Goal: Task Accomplishment & Management: Use online tool/utility

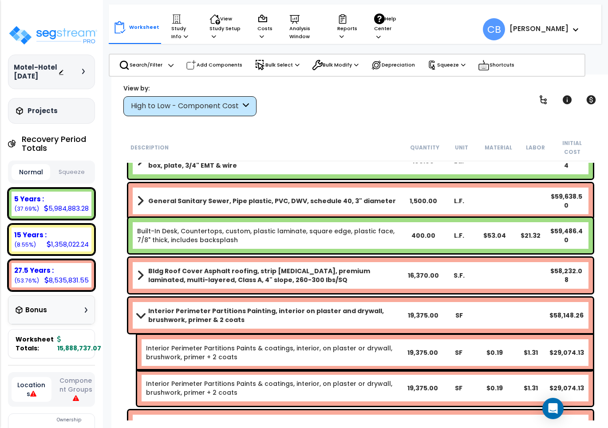
click at [364, 232] on link "Built-In Desk, Countertops, custom, plastic laminate, square edge, plastic face…" at bounding box center [271, 236] width 268 height 18
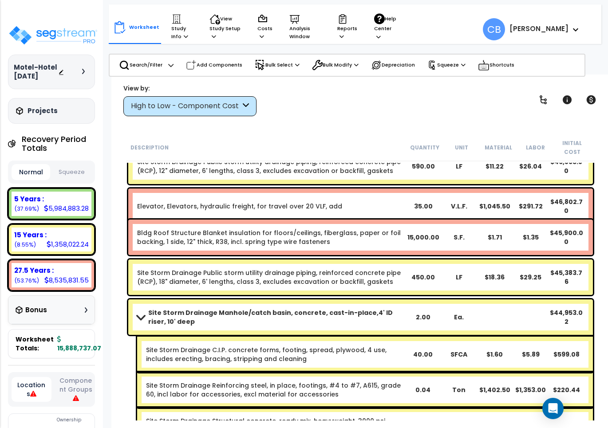
scroll to position [3490, 0]
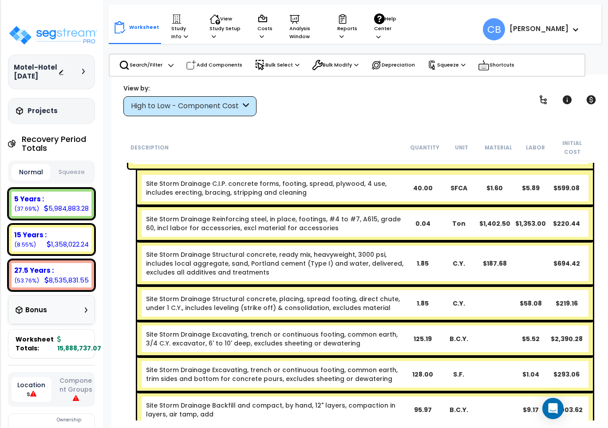
click at [364, 241] on div "Site Storm Drainage Structural concrete, ready mix, heavyweight, 3000 psi, incl…" at bounding box center [364, 263] width 455 height 44
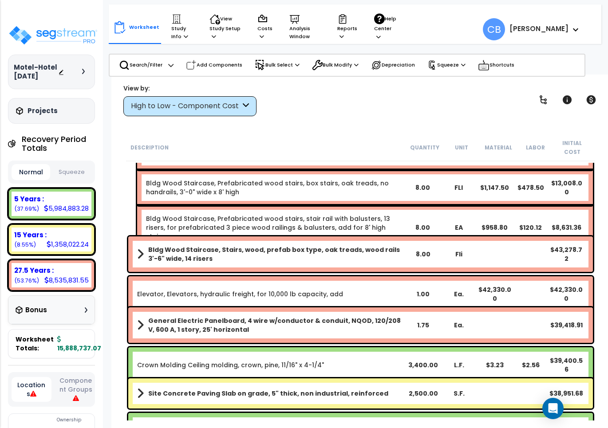
click at [367, 255] on div "Bldg Wood Staircase, Stairs, wood, prefab box type, oak treads, wood rails 3'-6…" at bounding box center [360, 253] width 464 height 35
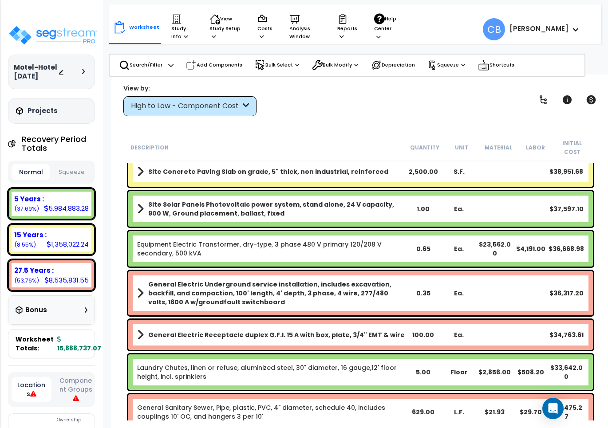
click at [367, 255] on div "Equipment Electric Transformer, dry-type, 3 phase 480 V primary 120/208 V secon…" at bounding box center [360, 248] width 464 height 35
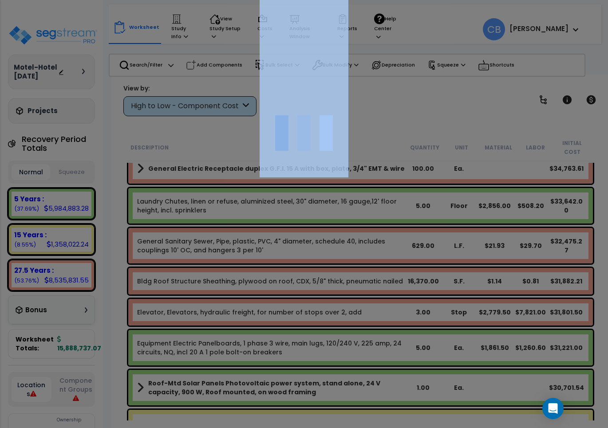
click at [367, 255] on div at bounding box center [304, 214] width 608 height 428
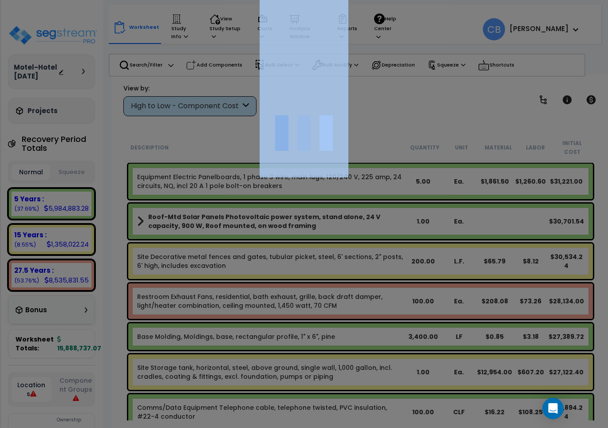
click at [367, 255] on div at bounding box center [304, 214] width 608 height 428
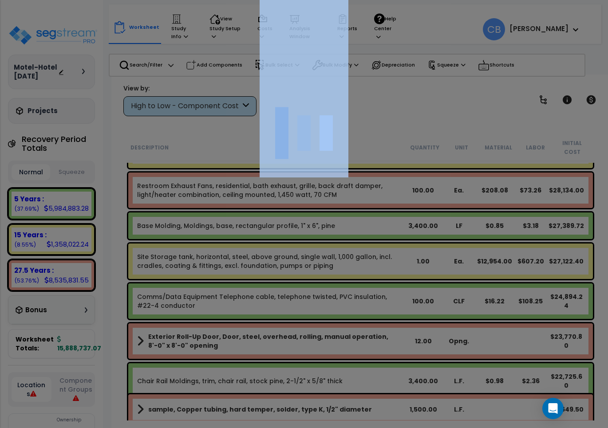
click at [367, 255] on div at bounding box center [304, 214] width 608 height 428
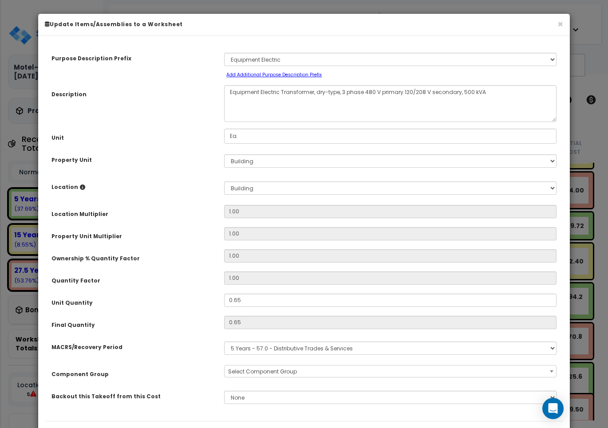
click at [367, 255] on input "1.00" at bounding box center [390, 255] width 332 height 13
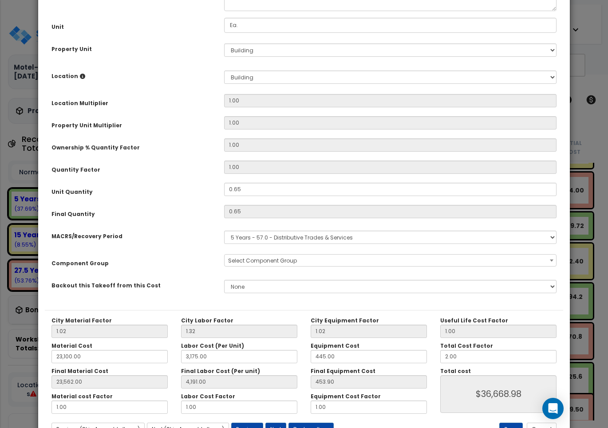
click at [367, 255] on span "Select Component Group" at bounding box center [389, 261] width 331 height 12
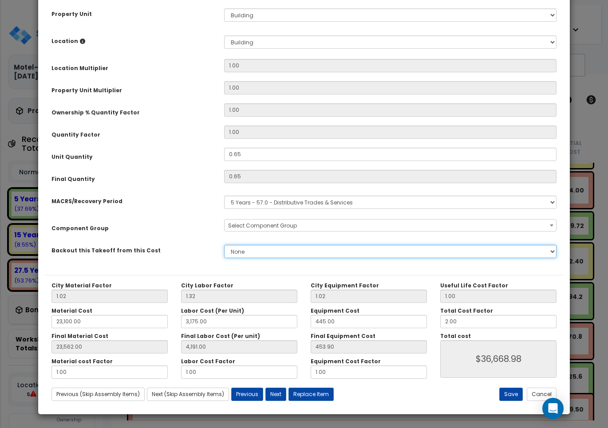
click at [367, 255] on select "None" at bounding box center [390, 251] width 332 height 13
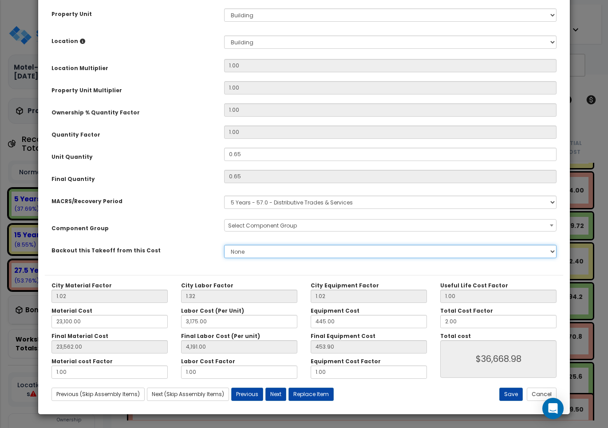
click at [367, 255] on select "None" at bounding box center [390, 251] width 332 height 13
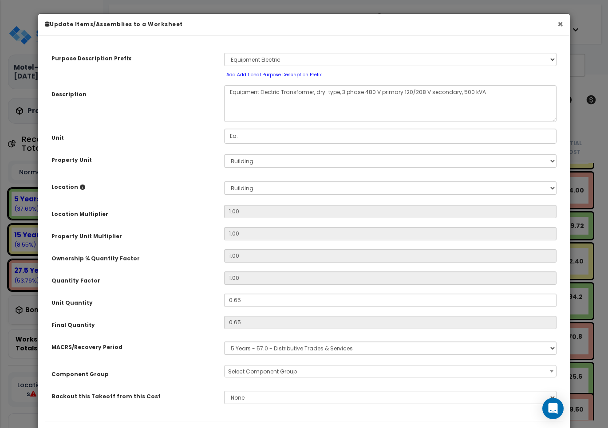
click at [557, 24] on button "×" at bounding box center [560, 24] width 6 height 9
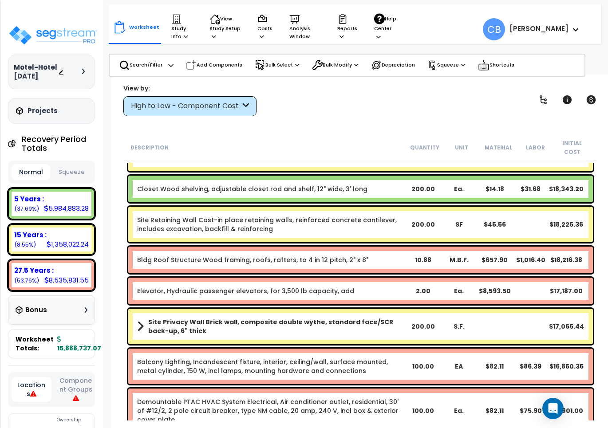
click at [307, 219] on link "Site Retaining Wall Cast-in place retaining walls, reinforced concrete cantilev…" at bounding box center [271, 225] width 268 height 18
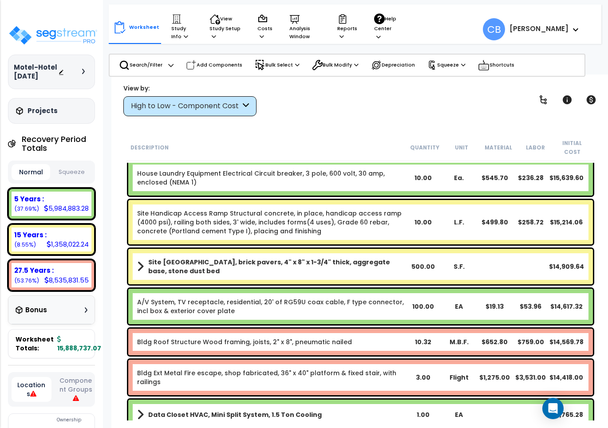
click at [249, 223] on link "Site Handicap Access Ramp Structural concrete, in place, handicap access ramp (…" at bounding box center [271, 222] width 268 height 27
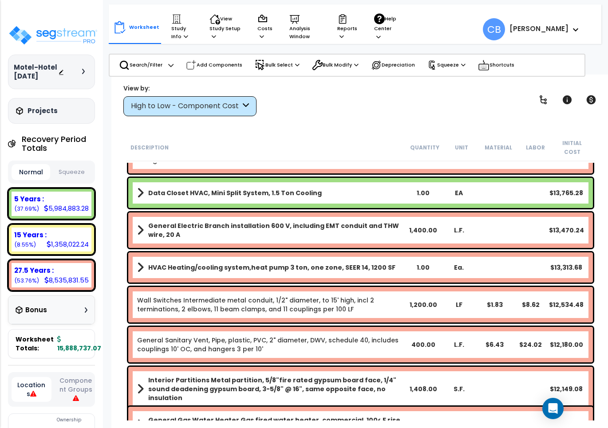
drag, startPoint x: 256, startPoint y: 222, endPoint x: 324, endPoint y: 222, distance: 67.8
click at [267, 222] on b "General Electric Branch installation 600 V, including EMT conduit and THW wire,…" at bounding box center [276, 230] width 257 height 18
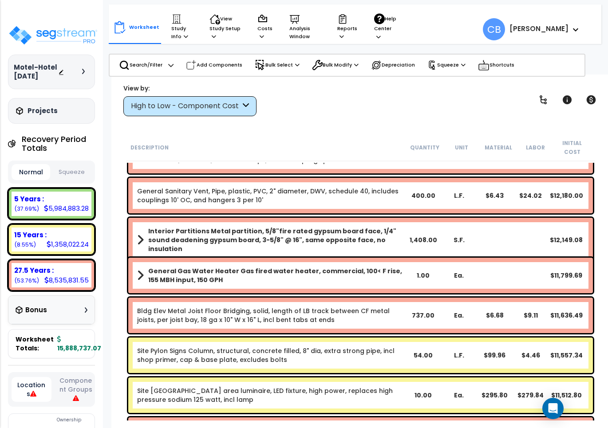
click at [341, 227] on b "Interior Partitions Metal partition, 5/8"fire rated gypsum board face, 1/4" sou…" at bounding box center [276, 240] width 257 height 27
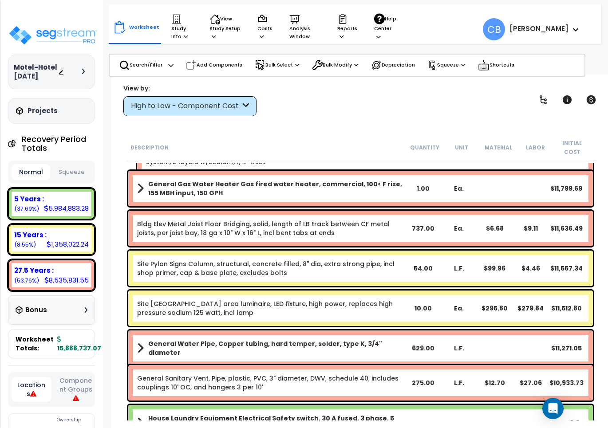
click at [408, 224] on div "737.00" at bounding box center [423, 228] width 36 height 9
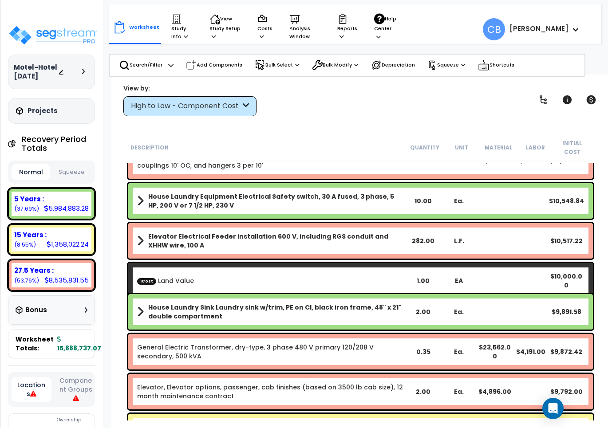
click at [270, 233] on b "Elevator Electrical Feeder installation 600 V, including RGS conduit and XHHW w…" at bounding box center [276, 241] width 257 height 18
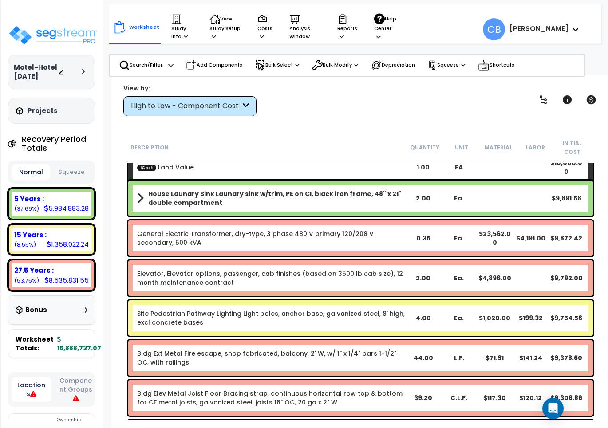
click at [205, 233] on link "General Electric Transformer, dry-type, 3 phase 480 V primary 120/208 V seconda…" at bounding box center [271, 238] width 268 height 18
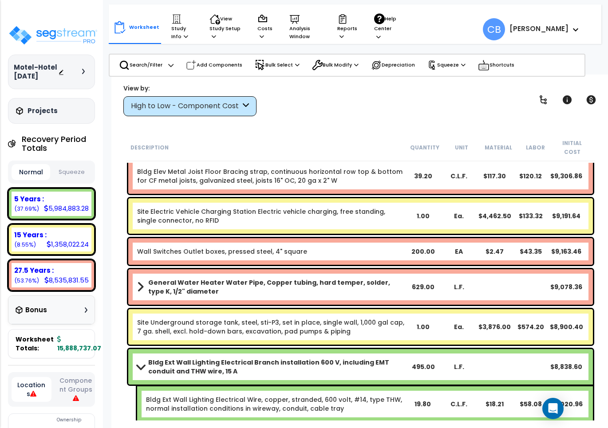
click at [306, 238] on div "Wall Switches Outlet boxes, pressed steel, 4" square 200.00 EA $2.47 $43.35 $9,…" at bounding box center [360, 251] width 464 height 27
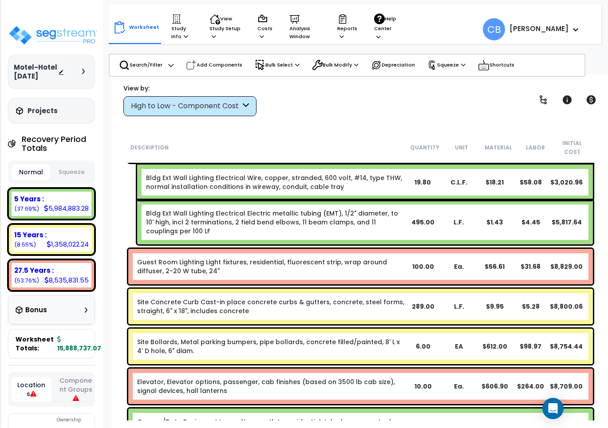
click at [373, 231] on div "Bldg Ext Wall Lighting Electrical Electric metallic tubing (EMT), 1/2" diameter…" at bounding box center [364, 222] width 455 height 44
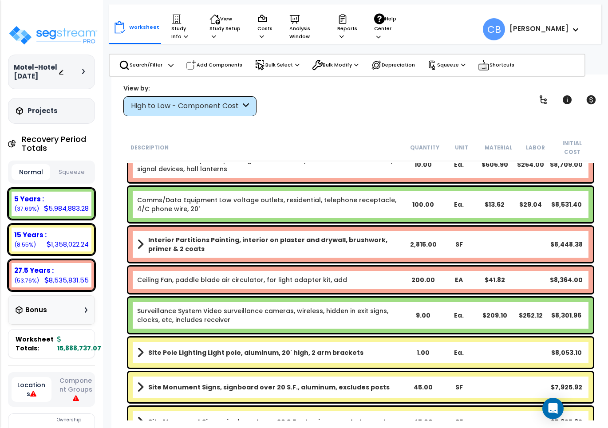
click at [316, 235] on b "Interior Partitions Painting, interior on plaster and drywall, brushwork, prime…" at bounding box center [276, 244] width 257 height 18
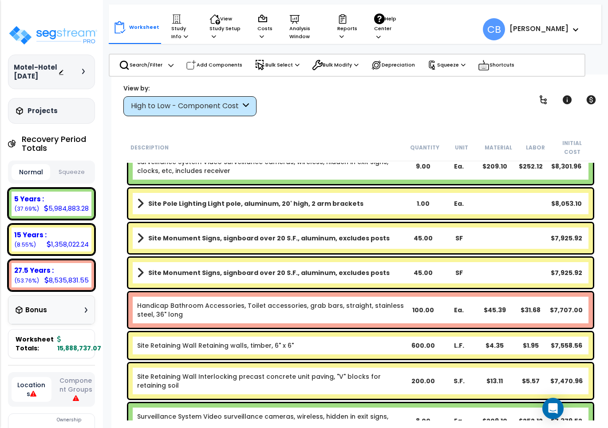
click at [200, 234] on link "Site Monument Signs, signboard over 20 S.F., aluminum, excludes posts" at bounding box center [271, 238] width 268 height 12
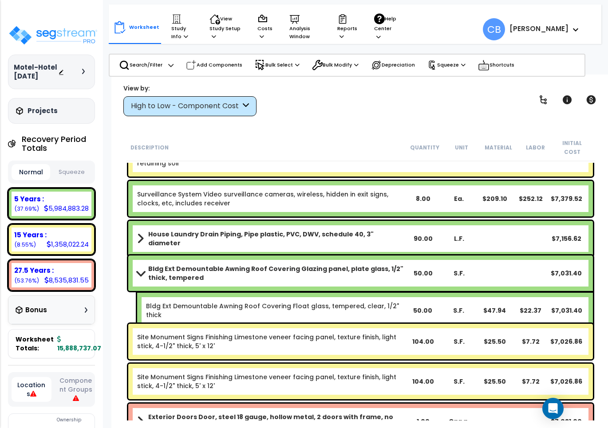
drag, startPoint x: 250, startPoint y: 232, endPoint x: 375, endPoint y: 232, distance: 125.0
click at [251, 232] on link "House Laundry Drain Piping, Pipe plastic, PVC, DWV, schedule 40, 3" diameter" at bounding box center [271, 239] width 268 height 18
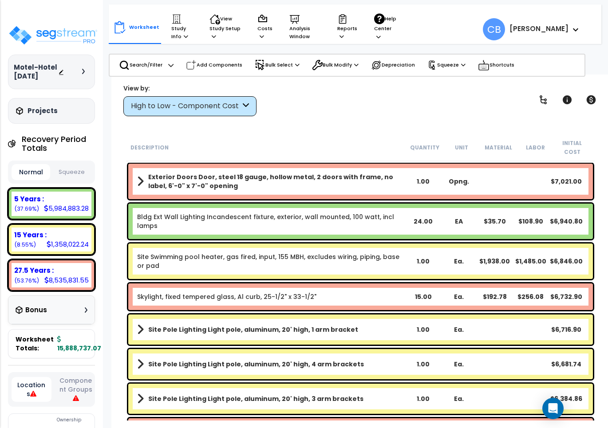
click at [375, 241] on div "Site Swimming pool heater, gas fired, input, 155 MBH, excludes wiring, piping, …" at bounding box center [360, 261] width 469 height 40
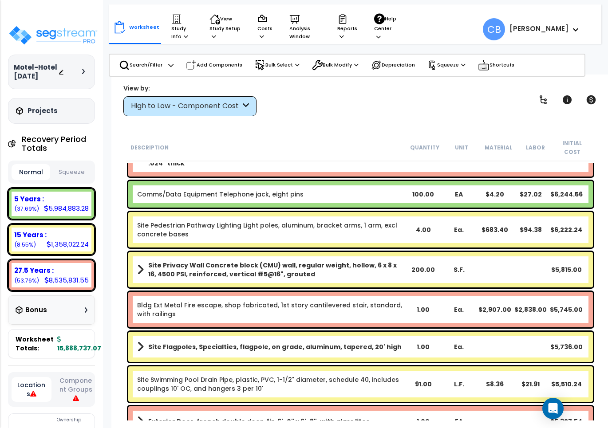
drag, startPoint x: 459, startPoint y: 231, endPoint x: 335, endPoint y: 233, distance: 124.2
click at [458, 231] on div "Site Pedestrian Pathway Lighting Light poles, aluminum, bracket arms, 1 arm, ex…" at bounding box center [360, 229] width 464 height 35
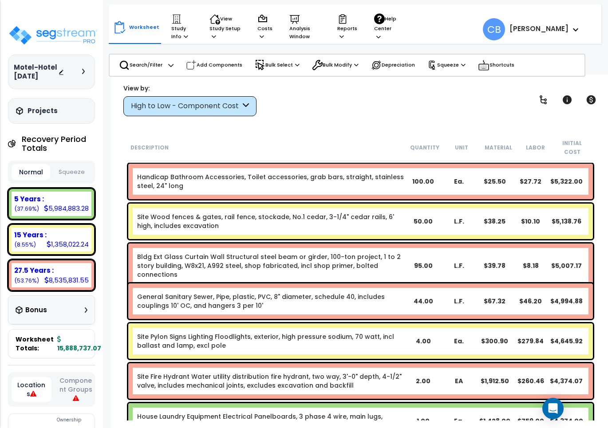
click at [333, 241] on div "Bldg Ext Glass Curtain Wall Structural steel beam or girder, 100-ton project, 1…" at bounding box center [360, 265] width 469 height 49
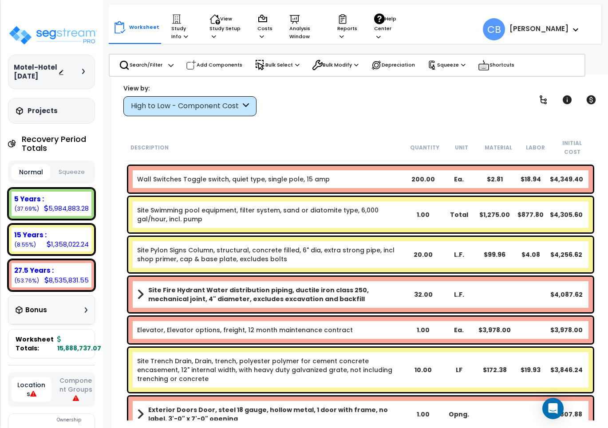
click at [231, 237] on div "Site Pylon Signs Column, structural, concrete filled, 6" dia, extra strong pipe…" at bounding box center [360, 254] width 464 height 35
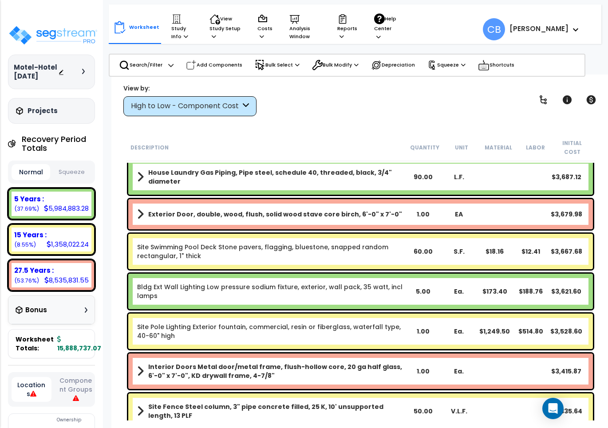
click at [297, 234] on div "Site Swimming Pool Deck Stone pavers, flagging, bluestone, snapped random recta…" at bounding box center [360, 251] width 464 height 35
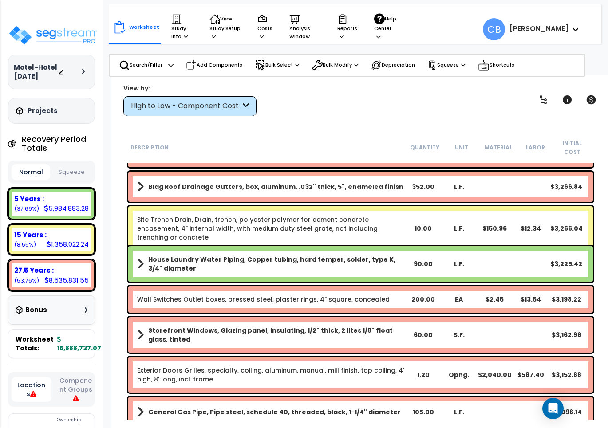
click at [379, 227] on div "Site Trench Drain, Drain, trench, polyester polymer for cement concrete encasem…" at bounding box center [360, 228] width 464 height 44
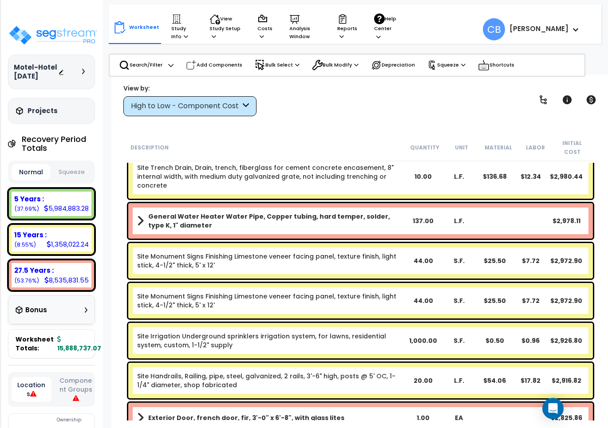
click at [473, 227] on div "General Water Heater Water Pipe, Copper tubing, hard temper, solder, type K, 1"…" at bounding box center [360, 220] width 464 height 35
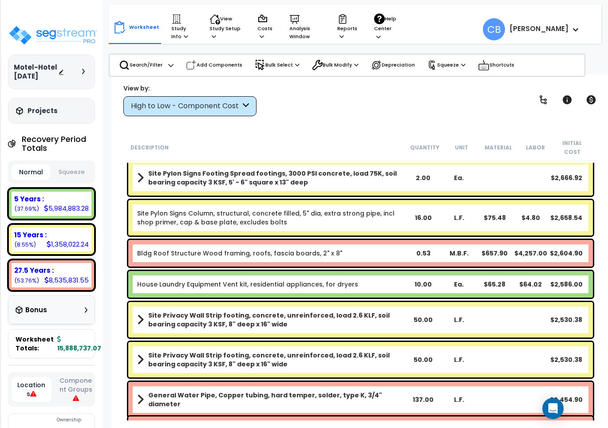
click at [298, 238] on div "Bldg Roof Structure Wood framing, roofs, [MEDICAL_DATA] boards, 2" x 8" 0.53 M.…" at bounding box center [360, 253] width 469 height 31
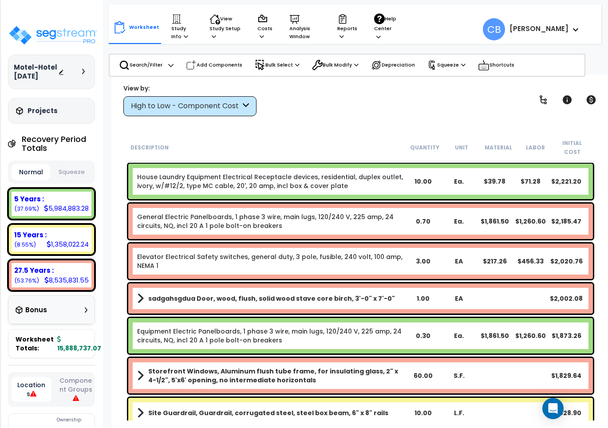
click at [368, 224] on div "General Electric Panelboards, 1 phase 3 wire, main lugs, 120/240 V, 225 amp, 24…" at bounding box center [360, 221] width 464 height 35
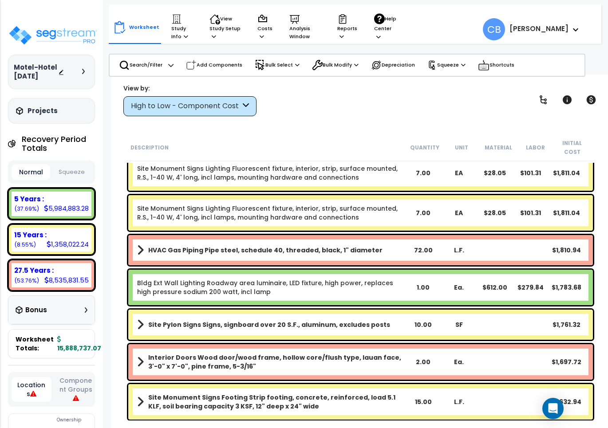
click at [371, 223] on div "Site Monument Signs Lighting Fluorescent fixture, interior, strip, surface moun…" at bounding box center [360, 213] width 469 height 40
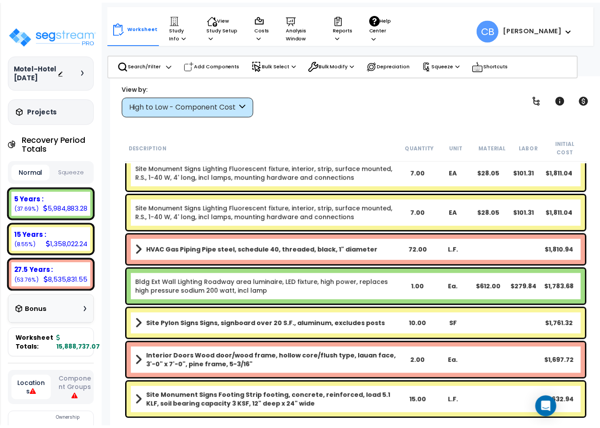
scroll to position [11029, 0]
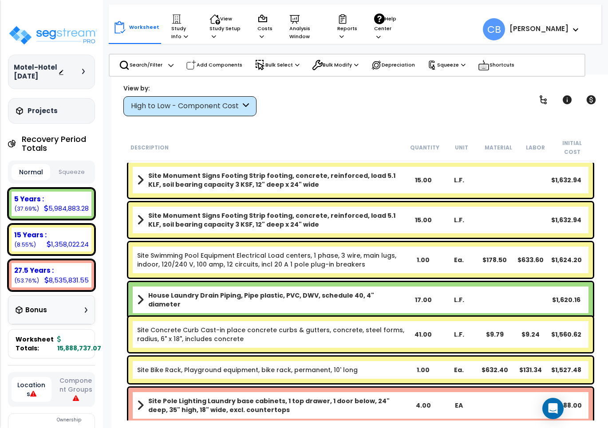
click at [371, 223] on div "Site Monument Signs Footing Strip footing, concrete, reinforced, load 5.1 KLF, …" at bounding box center [360, 219] width 464 height 35
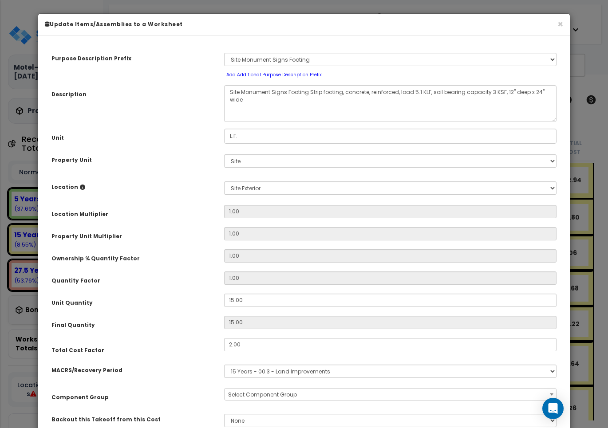
click at [534, 30] on div "× Update Items/Assemblies to a Worksheet" at bounding box center [303, 25] width 531 height 22
click at [560, 23] on button "×" at bounding box center [560, 24] width 6 height 9
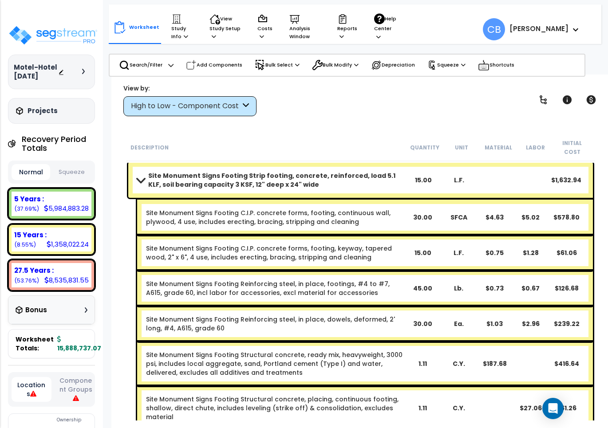
click at [67, 20] on div "Motel-Hotel [DATE] Depreciable Tax Basis : $8,765,456.00 Placed-In-Service Date…" at bounding box center [51, 214] width 103 height 428
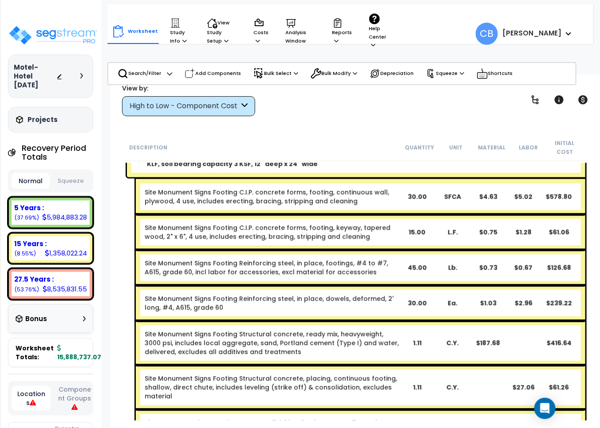
click at [233, 194] on link "Site Monument Signs Footing C.I.P. concrete forms, footing, continuous wall, pl…" at bounding box center [272, 197] width 255 height 18
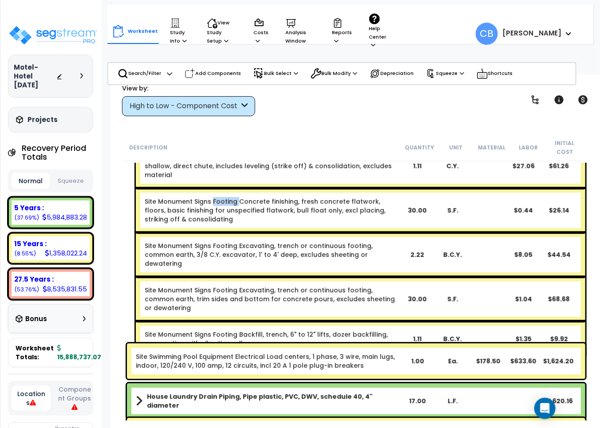
click at [233, 197] on link "Site Monument Signs Footing Concrete finishing, fresh concrete flatwork, floors…" at bounding box center [272, 210] width 255 height 27
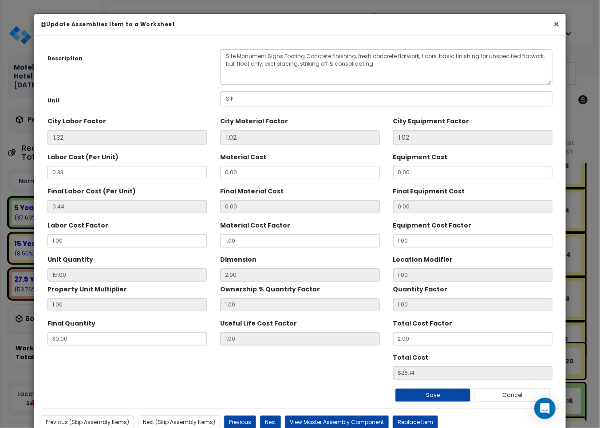
click at [557, 21] on button "×" at bounding box center [556, 24] width 6 height 9
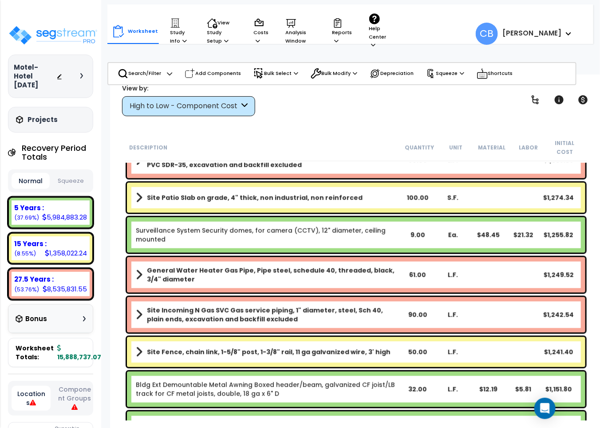
click at [251, 226] on link "Surveillance System Security domes, for camera (CCTV), 12" diameter, ceiling mo…" at bounding box center [268, 235] width 264 height 18
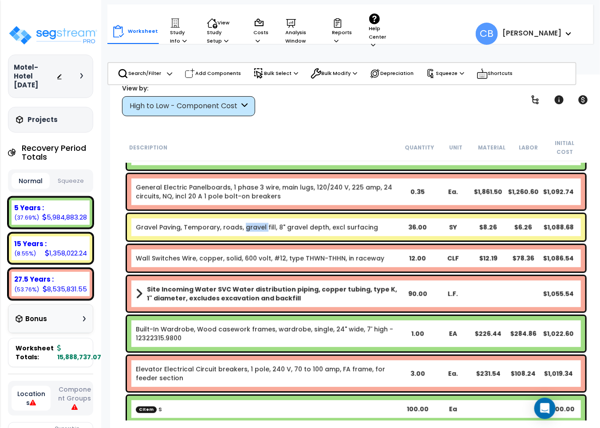
click at [251, 226] on div "Gravel Paving, Temporary, roads, gravel fill, 8" gravel depth, excl surfacing 3…" at bounding box center [356, 227] width 458 height 27
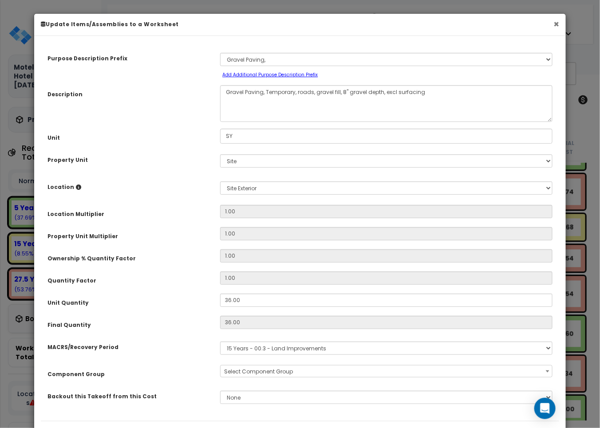
click at [557, 23] on button "×" at bounding box center [556, 24] width 6 height 9
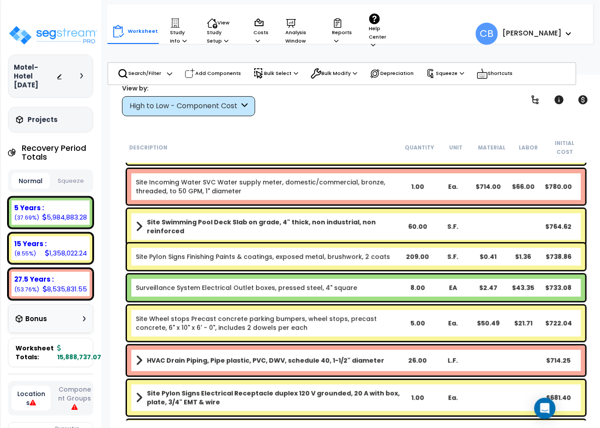
click at [380, 181] on link "Site Incoming Water SVC Water supply meter, domestic/commercial, bronze, thread…" at bounding box center [268, 187] width 264 height 18
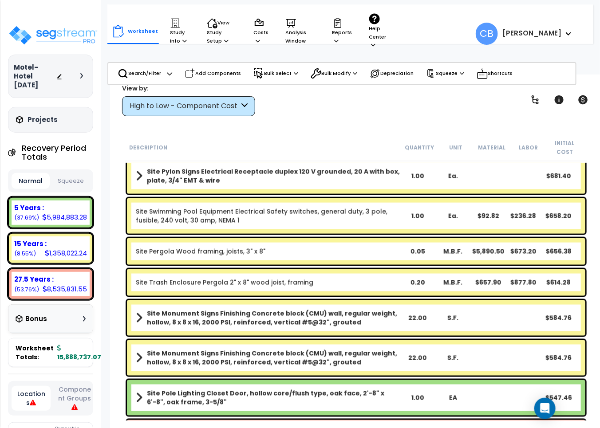
click at [380, 181] on div "Site Pylon Signs Electrical Receptacle duplex 120 V grounded, 20 A with box, pl…" at bounding box center [356, 175] width 458 height 35
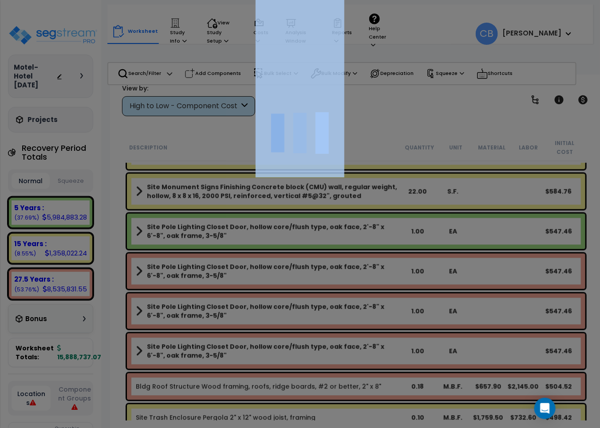
click at [380, 181] on div at bounding box center [300, 214] width 600 height 428
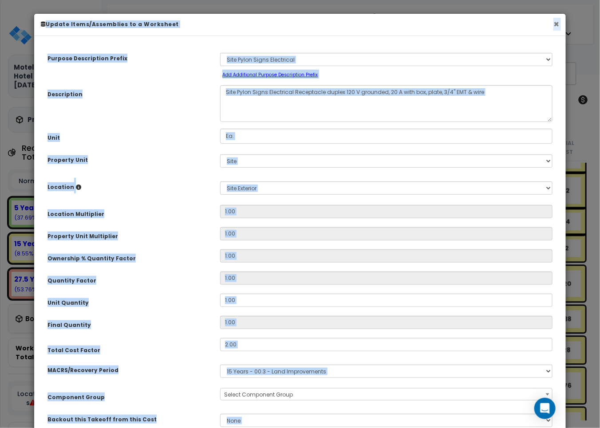
click at [557, 20] on button "×" at bounding box center [556, 24] width 6 height 9
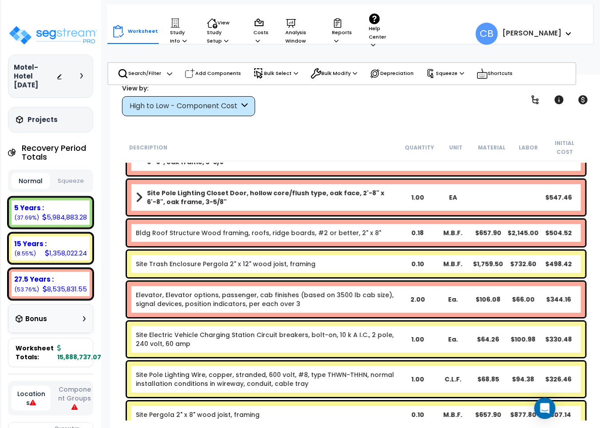
scroll to position [14410, 0]
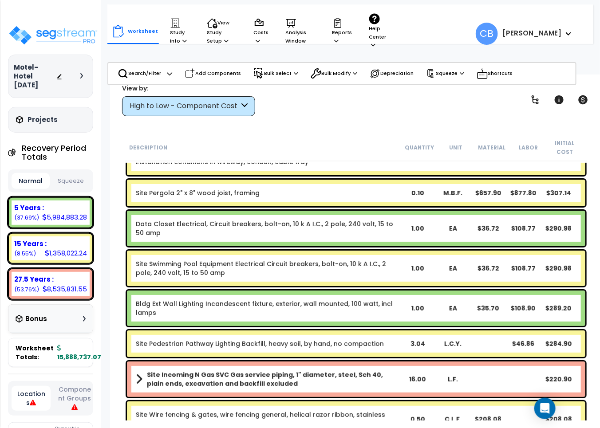
click at [362, 225] on link "Data Closet Electrical, Circuit breakers, bolt-on, 10 k A I.C., 2 pole, 240 vol…" at bounding box center [268, 229] width 264 height 18
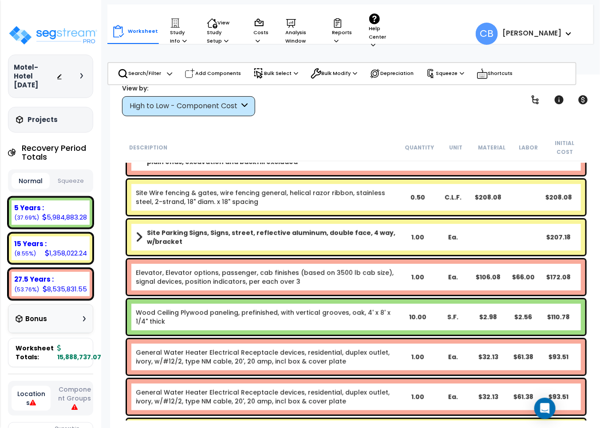
scroll to position [14840, 0]
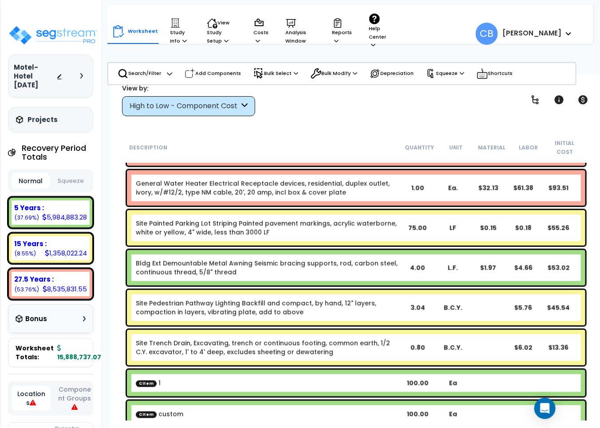
click at [362, 227] on link "Site Painted Parking Lot Striping Painted pavement markings, acrylic waterborne…" at bounding box center [268, 228] width 264 height 18
click at [360, 229] on div "Site Painted Parking Lot Striping Painted pavement markings, acrylic waterborne…" at bounding box center [356, 227] width 458 height 35
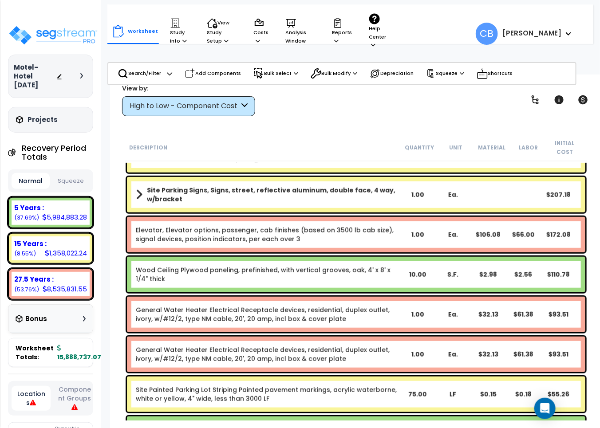
click at [360, 229] on link "Elevator, Elevator options, passenger, cab finishes (based on 3500 lb cab size)…" at bounding box center [268, 235] width 264 height 18
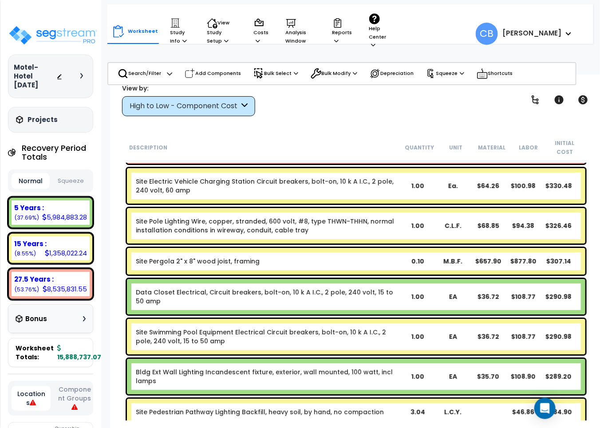
click at [349, 218] on link "Site Pole Lighting Wire, copper, stranded, 600 volt, #8, type THWN-THHN, normal…" at bounding box center [268, 226] width 264 height 18
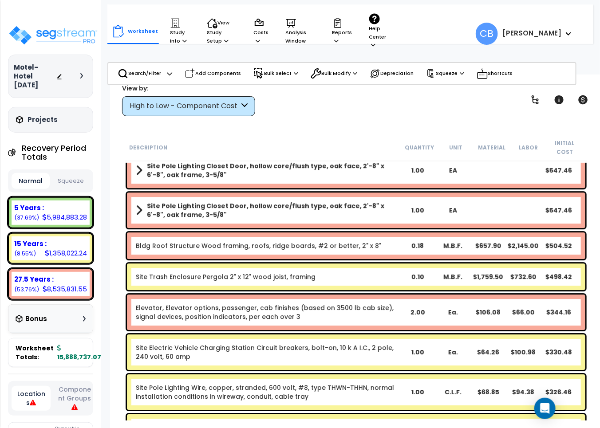
click at [349, 218] on div "Site Pole Lighting Closet Door, hollow core/flush type, oak face, 2'-8" x 6'-8"…" at bounding box center [356, 209] width 458 height 35
click at [331, 232] on div "Bldg Roof Structure Wood framing, roofs, ridge boards, #2 or better, 2" x 8" 0.…" at bounding box center [356, 245] width 458 height 27
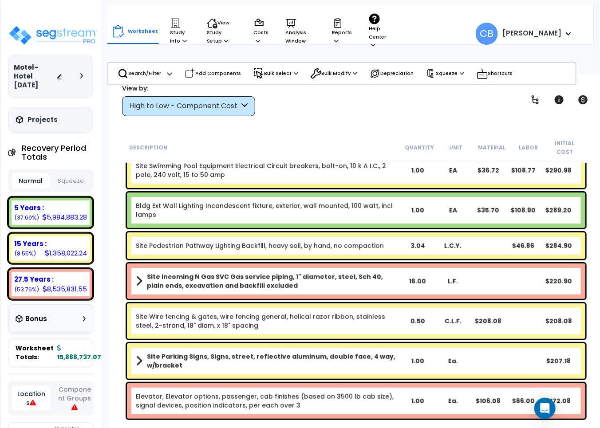
click at [288, 249] on div "Site Pedestrian Pathway Lighting Backfill, heavy soil, by hand, no compaction 3…" at bounding box center [356, 245] width 458 height 27
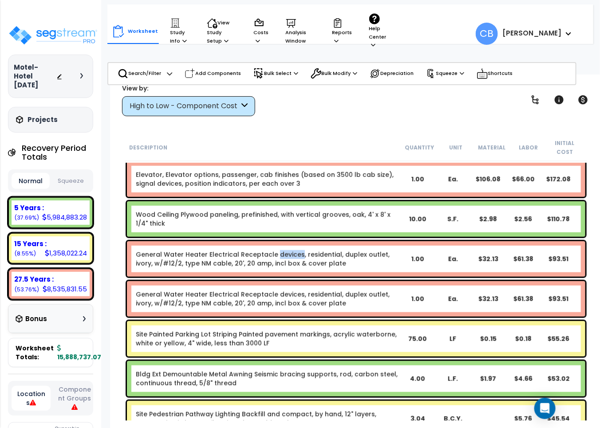
click at [288, 250] on link "General Water Heater Electrical Receptacle devices, residential, duplex outlet,…" at bounding box center [268, 259] width 264 height 18
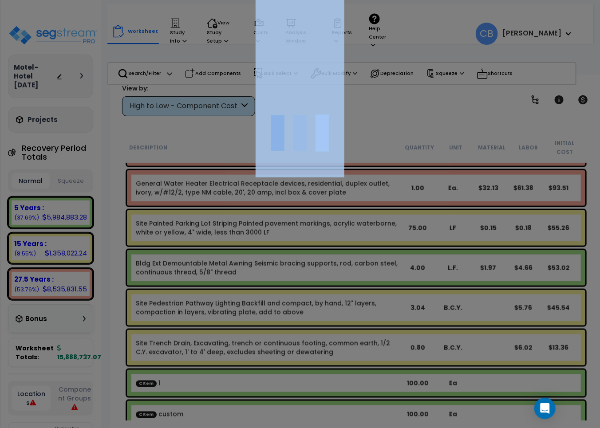
click at [288, 249] on div at bounding box center [300, 214] width 600 height 428
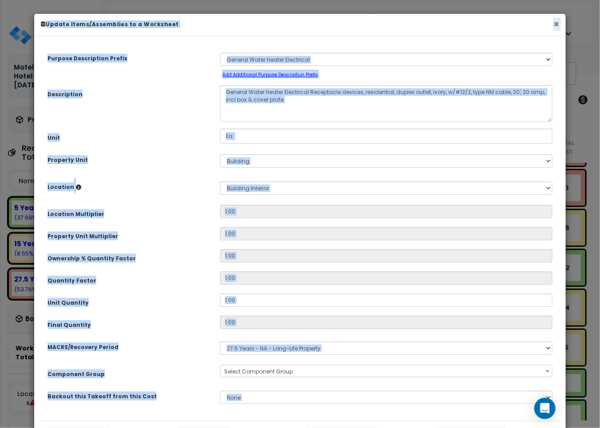
click at [554, 20] on button "×" at bounding box center [556, 24] width 6 height 9
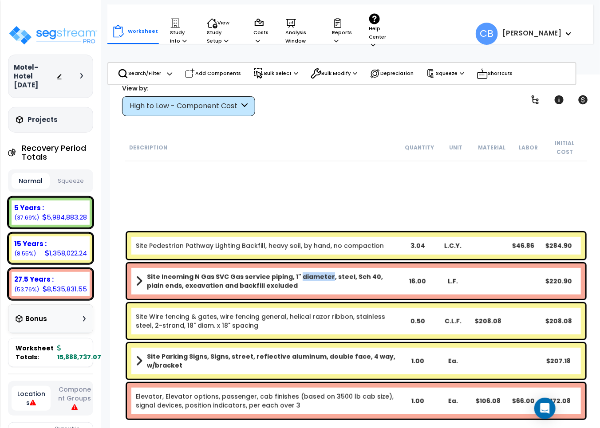
click at [302, 261] on div "Site Incoming N Gas SVC Gas service piping, 1" diameter, steel, Sch 40, plain e…" at bounding box center [356, 281] width 463 height 40
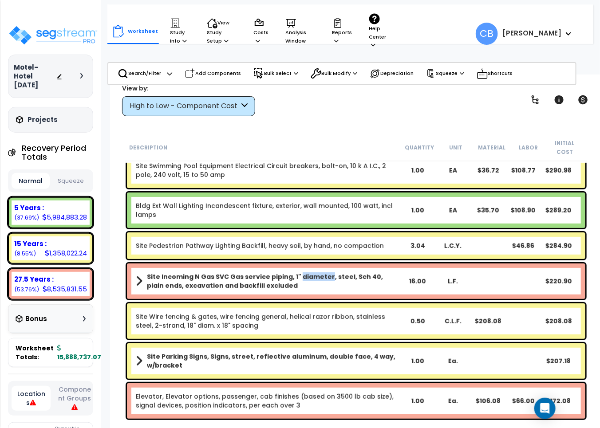
scroll to position [14286, 0]
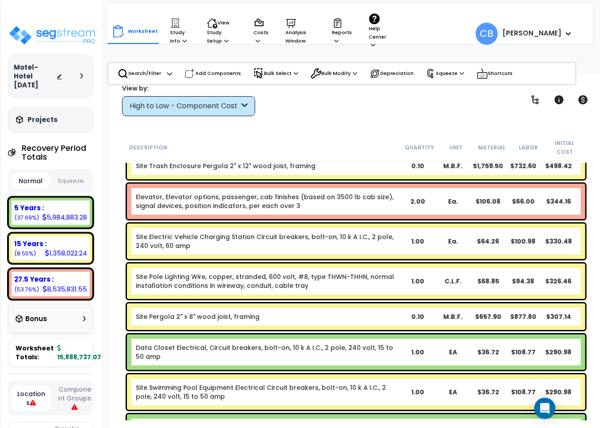
click at [341, 349] on link "Data Closet Electrical, Circuit breakers, bolt-on, 10 k A I.C., 2 pole, 240 vol…" at bounding box center [268, 352] width 264 height 18
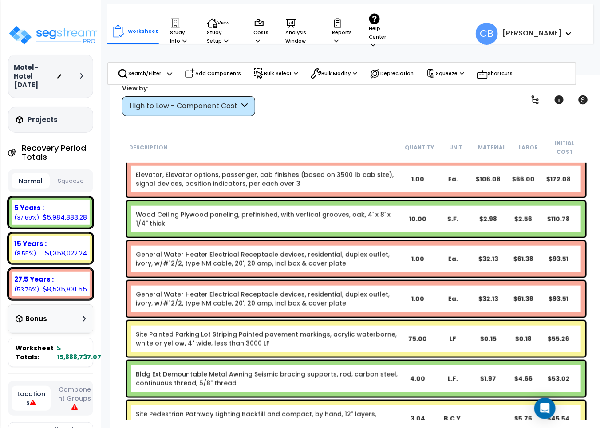
scroll to position [14840, 0]
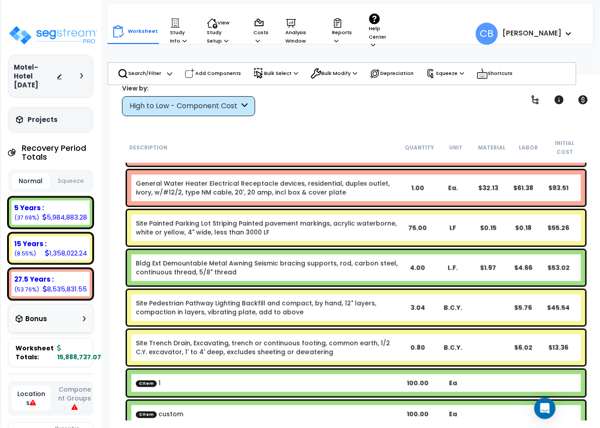
drag, startPoint x: 311, startPoint y: 324, endPoint x: 311, endPoint y: 317, distance: 6.7
click at [311, 330] on div "Site Trench Drain, Excavating, trench or continuous footing, common earth, 1/2 …" at bounding box center [356, 347] width 458 height 35
drag, startPoint x: 311, startPoint y: 317, endPoint x: 309, endPoint y: 312, distance: 5.9
click at [311, 315] on div "Site Pedestrian Pathway Lighting Backfill and compact, by hand, 12" layers, com…" at bounding box center [356, 308] width 463 height 40
click at [309, 312] on div "Site Pedestrian Pathway Lighting Backfill and compact, by hand, 12" layers, com…" at bounding box center [356, 307] width 458 height 35
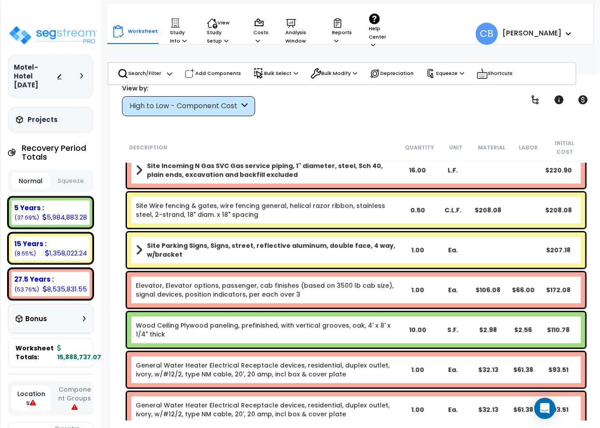
click at [376, 243] on b "Site Parking Signs, Signs, street, reflective aluminum, double face, 4 way, w/b…" at bounding box center [273, 250] width 253 height 18
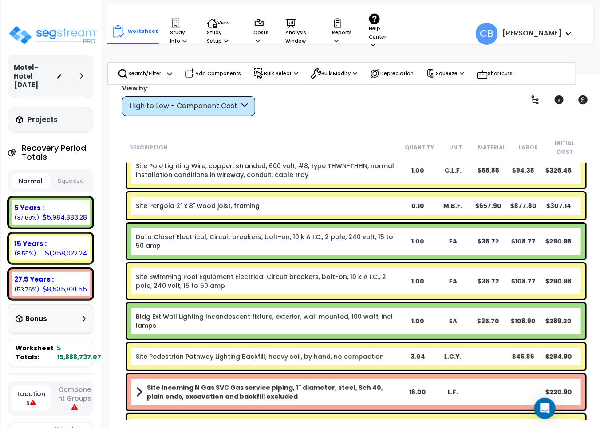
click at [376, 243] on div "Data Closet Electrical, Circuit breakers, bolt-on, 10 k A I.C., 2 pole, 240 vol…" at bounding box center [356, 240] width 458 height 35
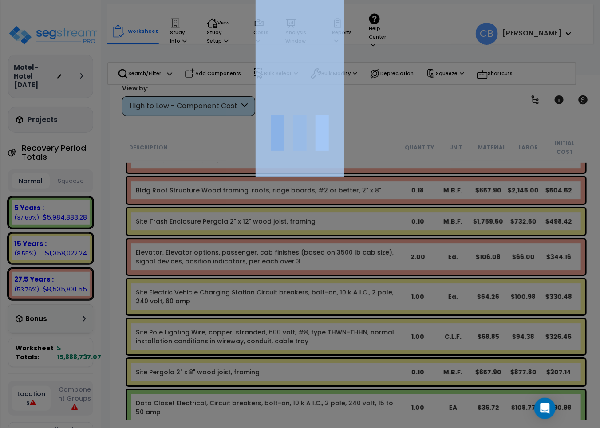
click at [376, 243] on div at bounding box center [300, 214] width 600 height 428
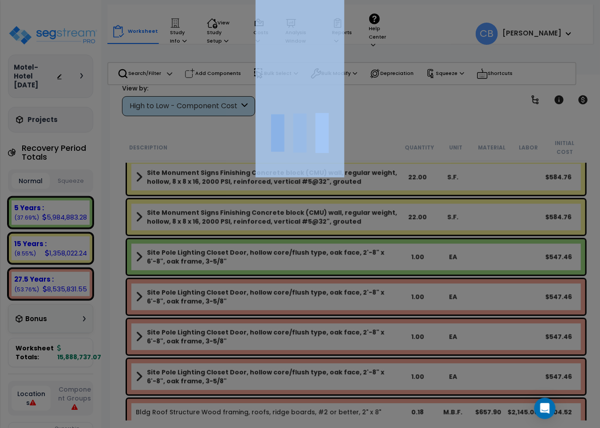
click at [376, 243] on div at bounding box center [300, 214] width 600 height 428
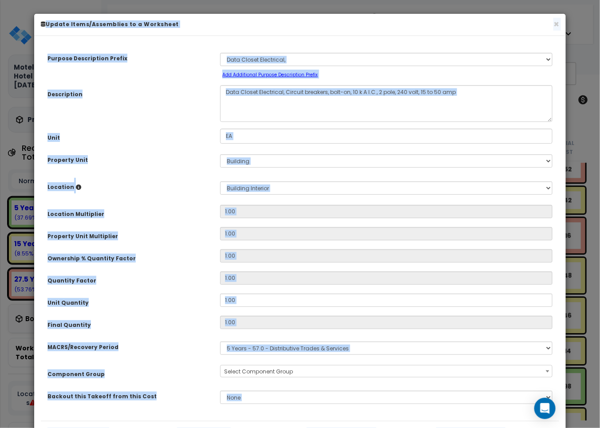
click at [185, 177] on div "Purpose Description Prefix Select A New Purpose Descrip A/V System A/V System E…" at bounding box center [300, 232] width 518 height 378
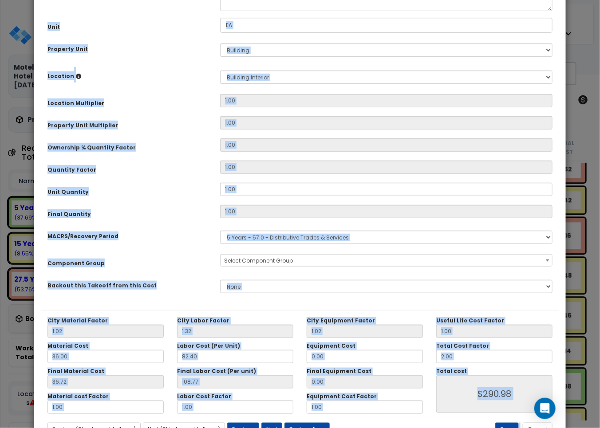
click at [185, 177] on div "Purpose Description Prefix Select A New Purpose Descrip A/V System A/V System E…" at bounding box center [300, 121] width 518 height 378
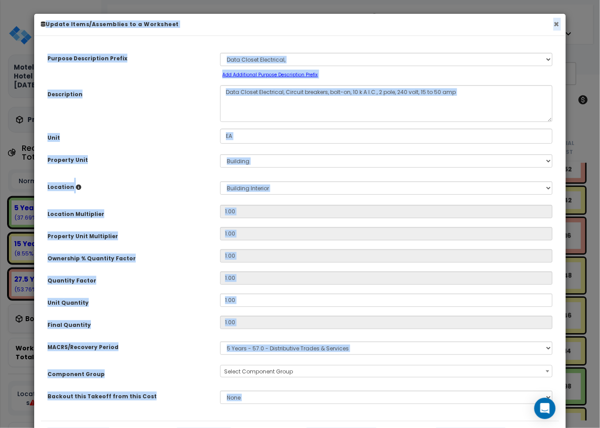
drag, startPoint x: 560, startPoint y: 23, endPoint x: 556, endPoint y: 25, distance: 4.6
click at [558, 24] on div "× Update Items/Assemblies to a Worksheet" at bounding box center [299, 25] width 531 height 22
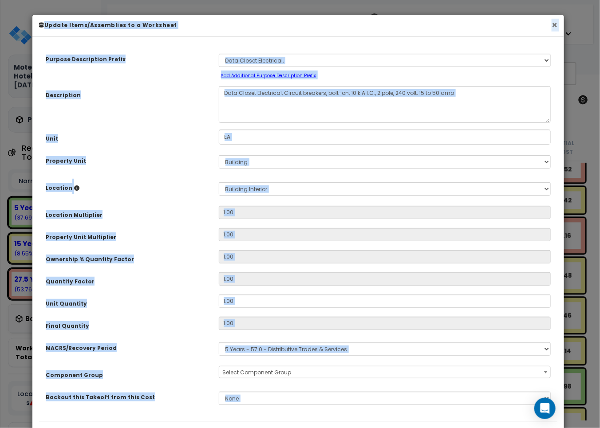
click at [555, 25] on button "×" at bounding box center [554, 24] width 6 height 9
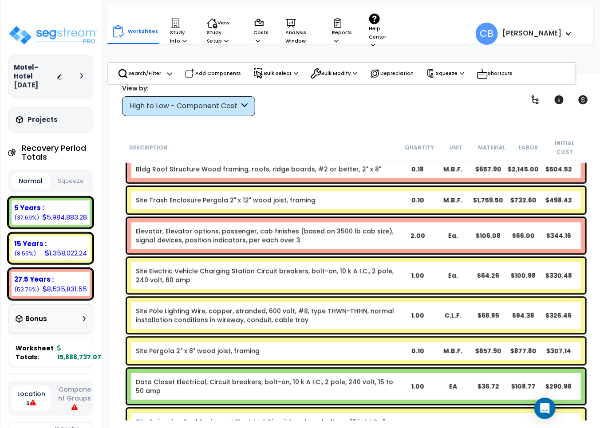
click at [276, 314] on link "Site Pole Lighting Wire, copper, stranded, 600 volt, #8, type THWN-THHN, normal…" at bounding box center [268, 315] width 264 height 18
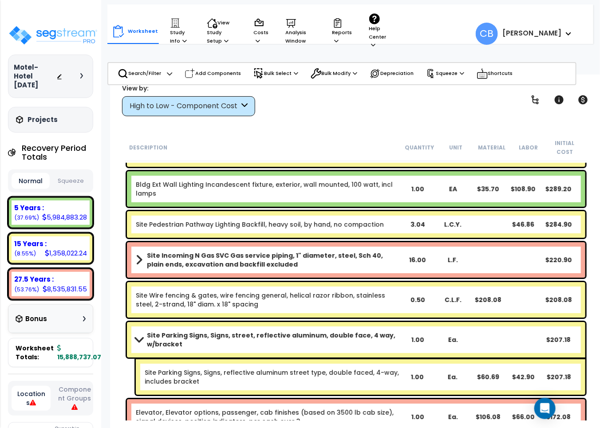
scroll to position [14397, 0]
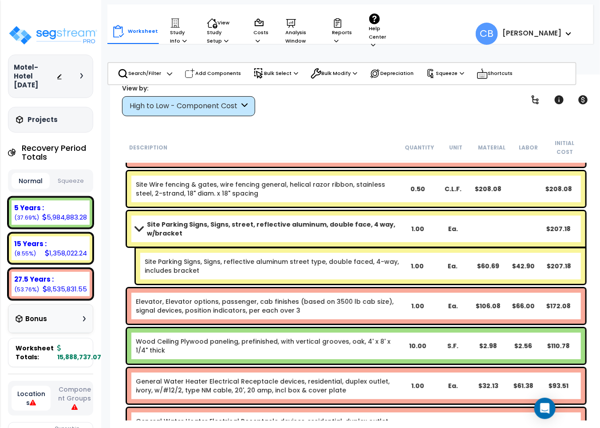
click at [276, 314] on div "Elevator, Elevator options, passenger, cab finishes (based on 3500 lb cab size)…" at bounding box center [356, 306] width 463 height 40
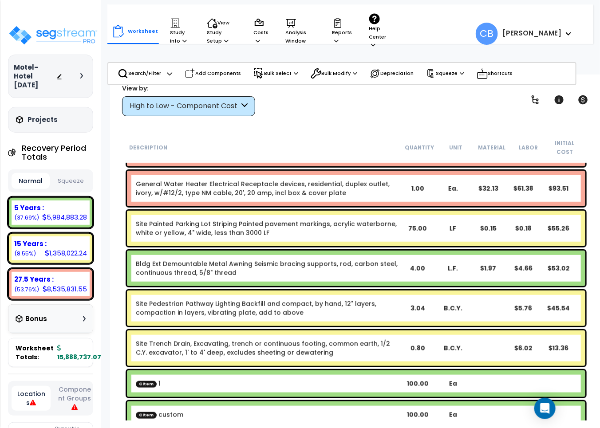
click at [213, 353] on div "Site Trench Drain, Excavating, trench or continuous footing, common earth, 1/2 …" at bounding box center [356, 347] width 458 height 35
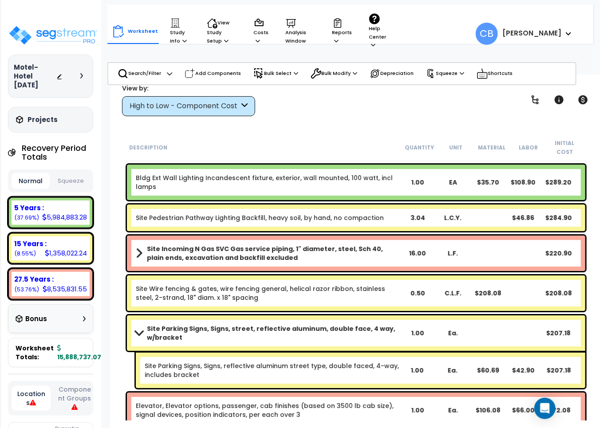
scroll to position [14523, 0]
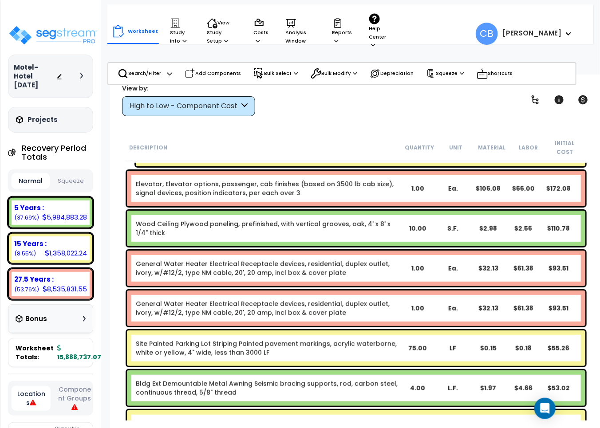
click at [284, 114] on div "View by: High to Low - Component Cost High to Low - Component Cost" at bounding box center [356, 99] width 474 height 33
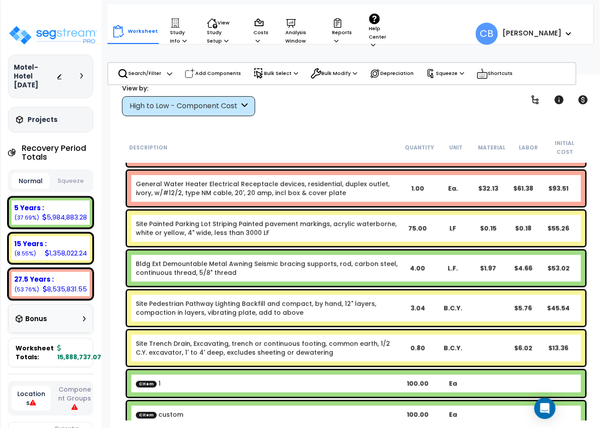
click at [283, 237] on div "Site Painted Parking Lot Striping Painted pavement markings, acrylic waterborne…" at bounding box center [356, 228] width 463 height 40
click at [289, 225] on link "Site Painted Parking Lot Striping Painted pavement markings, acrylic waterborne…" at bounding box center [268, 229] width 264 height 18
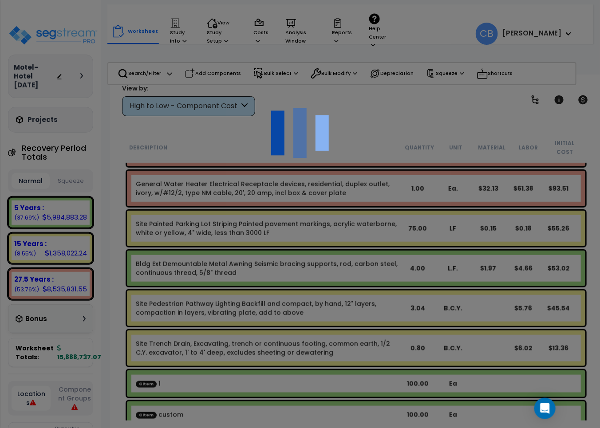
click at [289, 225] on div at bounding box center [300, 214] width 600 height 428
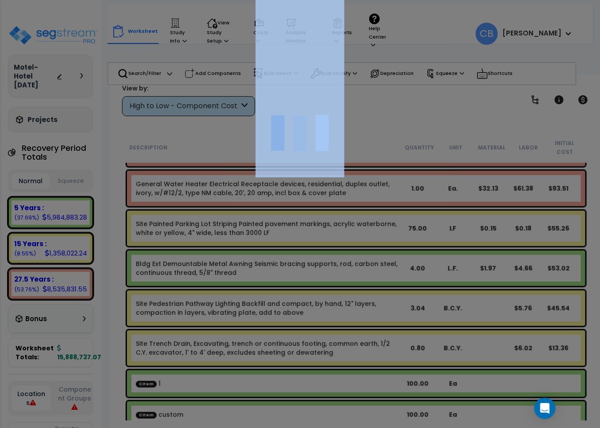
click at [289, 225] on div at bounding box center [300, 214] width 600 height 428
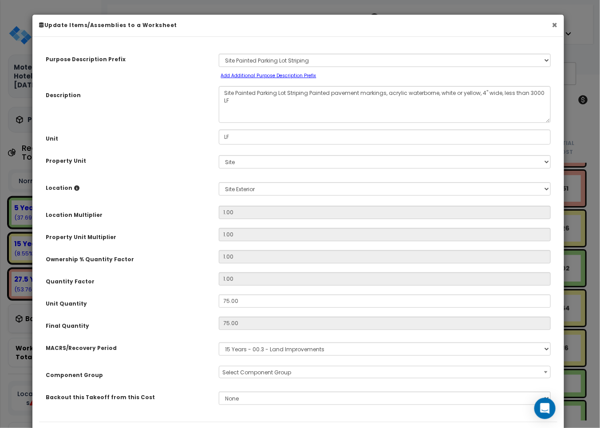
click at [555, 29] on button "×" at bounding box center [554, 24] width 6 height 9
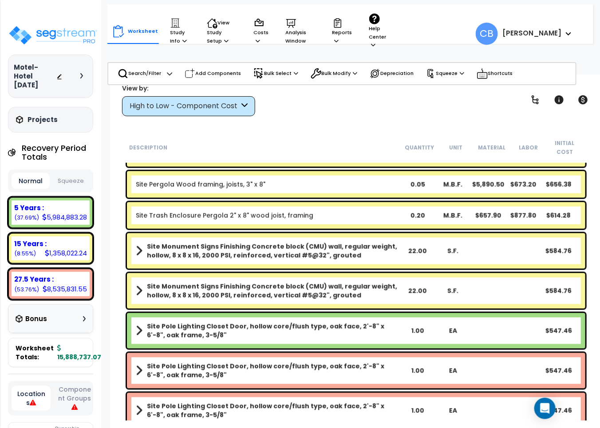
scroll to position [13535, 0]
